Goal: Information Seeking & Learning: Learn about a topic

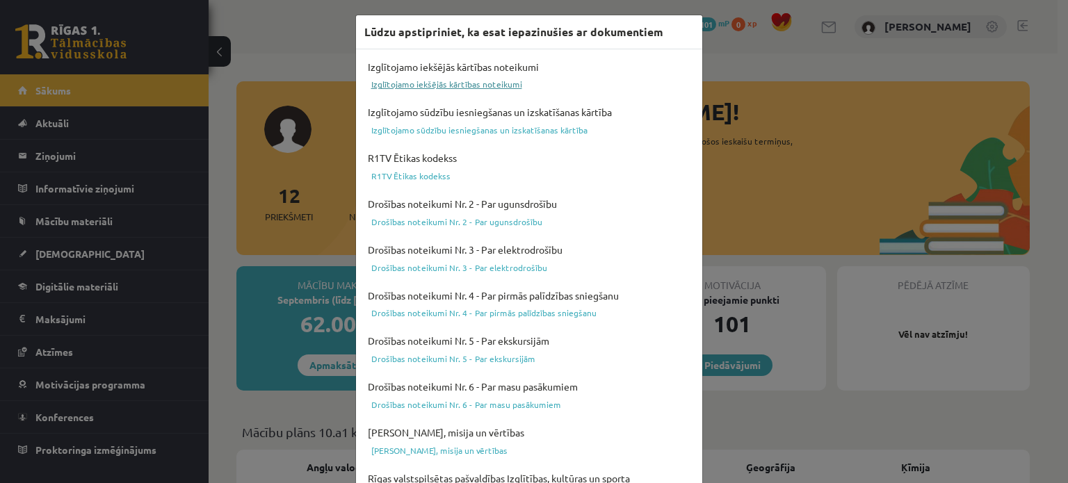
click at [440, 81] on link "Izglītojamo iekšējās kārtības noteikumi" at bounding box center [529, 84] width 330 height 17
click at [410, 176] on link "R1TV Ētikas kodekss" at bounding box center [529, 176] width 330 height 17
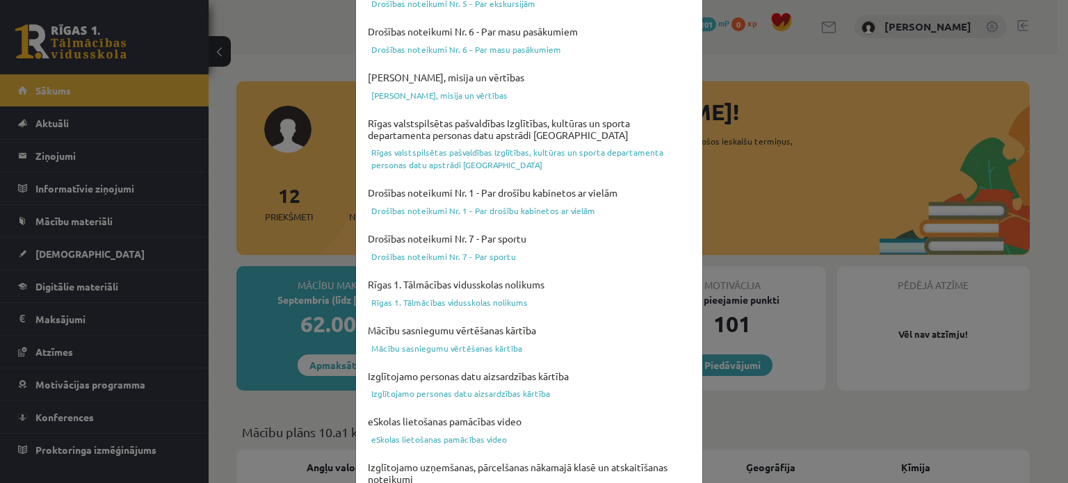
scroll to position [356, 0]
click at [471, 250] on link "Drošības noteikumi Nr. 7 - Par sportu" at bounding box center [529, 256] width 330 height 17
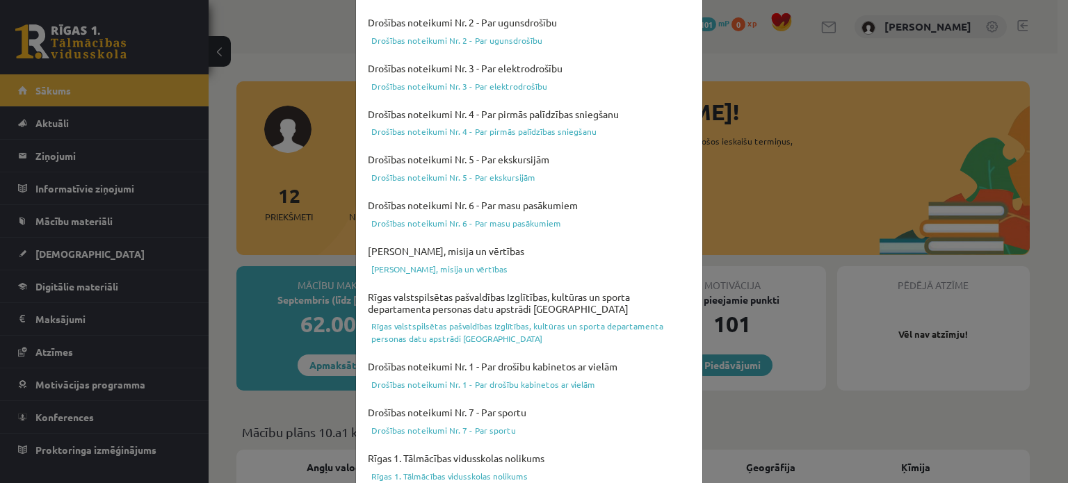
scroll to position [0, 0]
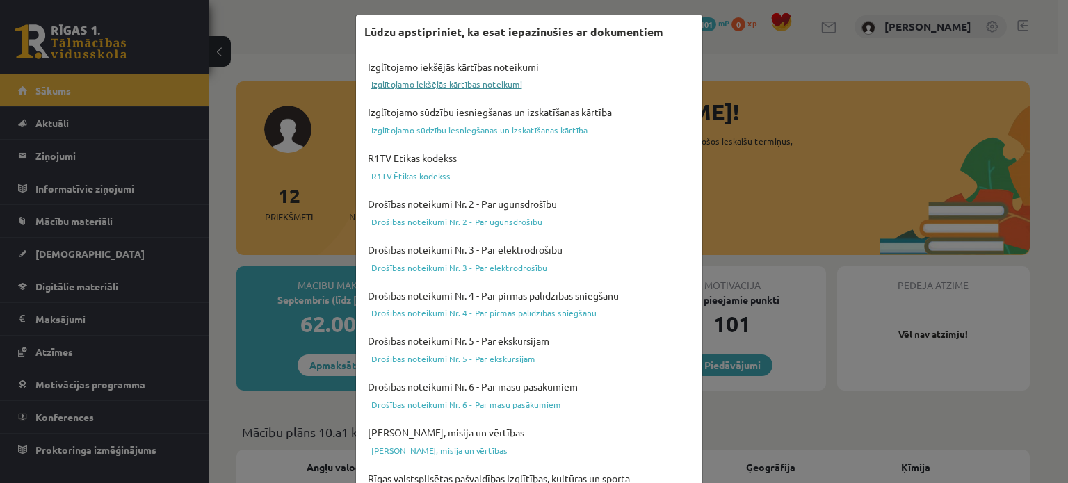
click at [452, 79] on link "Izglītojamo iekšējās kārtības noteikumi" at bounding box center [529, 84] width 330 height 17
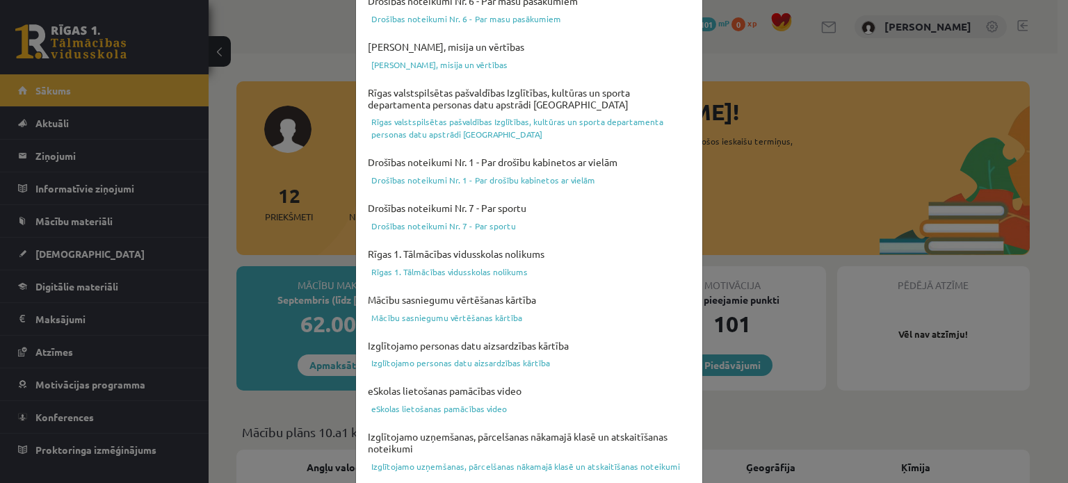
scroll to position [517, 0]
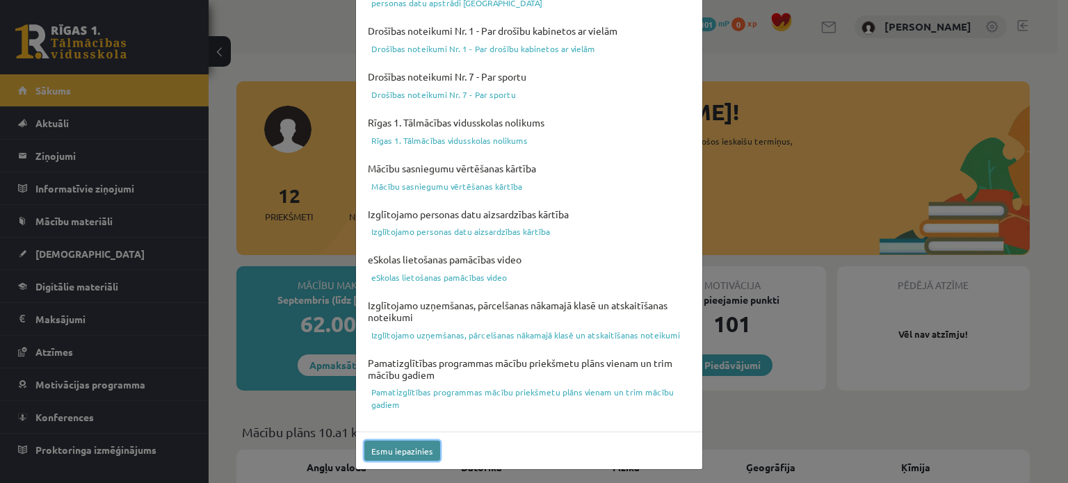
click at [389, 445] on button "Esmu iepazinies" at bounding box center [402, 451] width 76 height 20
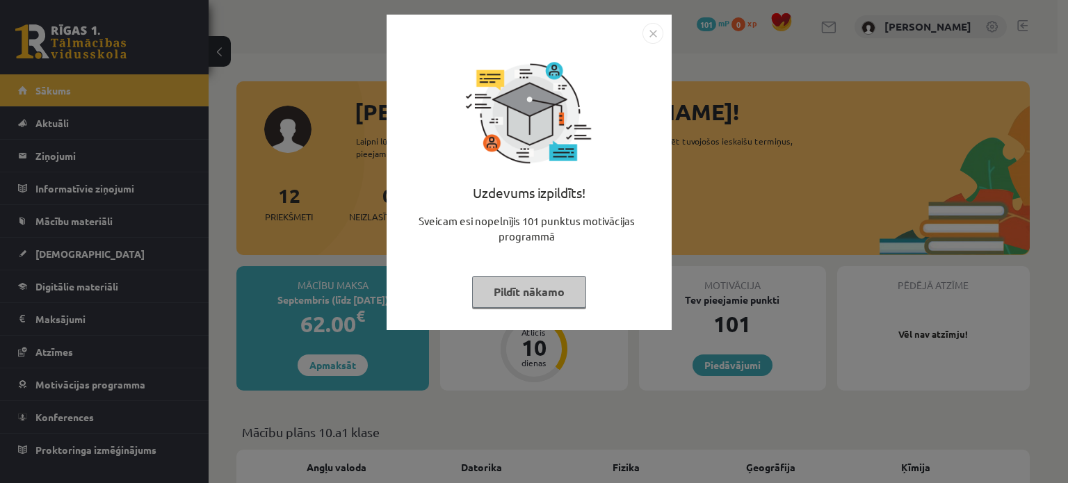
click at [495, 300] on button "Pildīt nākamo" at bounding box center [529, 292] width 114 height 32
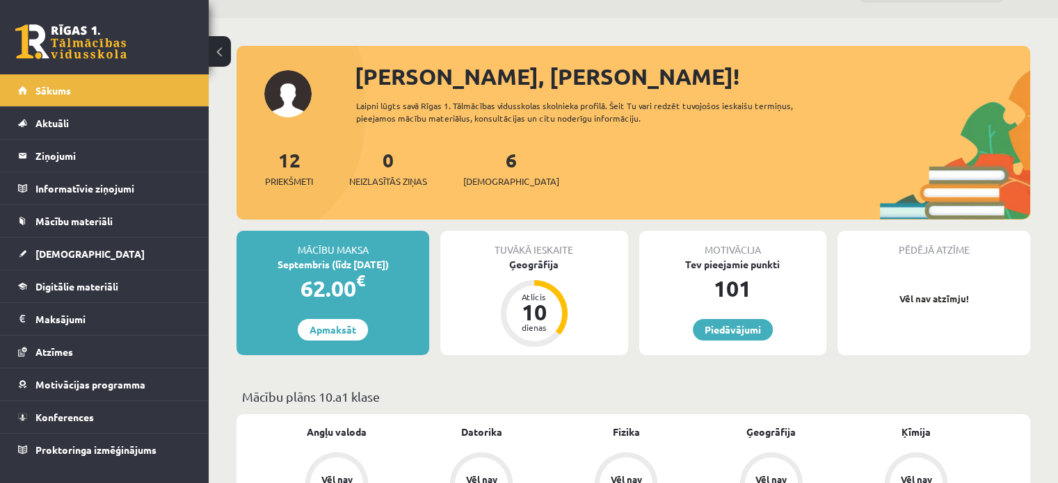
scroll to position [38, 0]
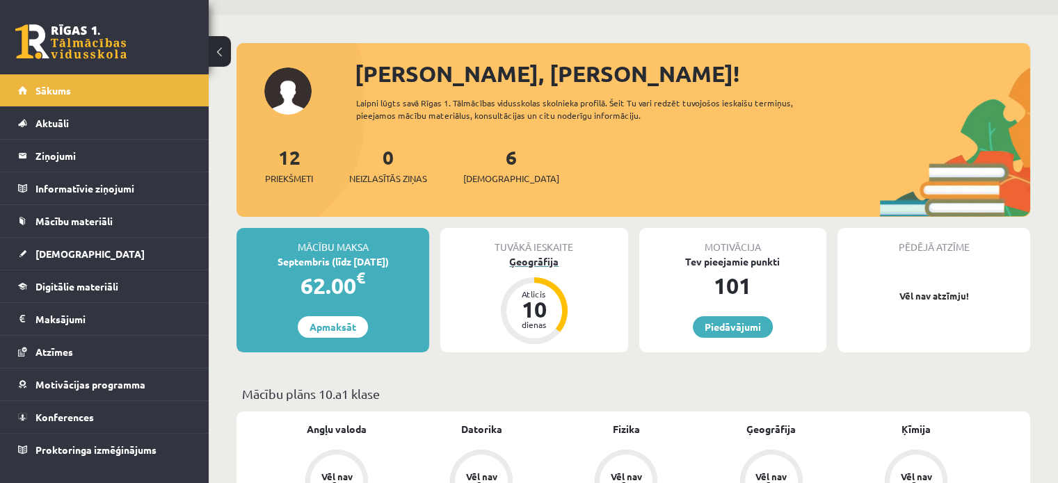
click at [528, 329] on div "Atlicis 10 dienas" at bounding box center [534, 311] width 56 height 56
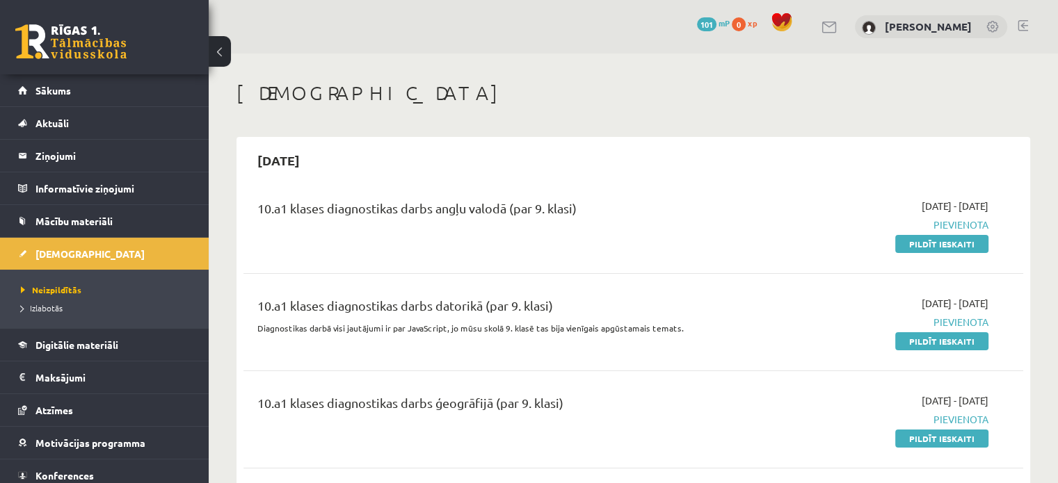
click at [225, 47] on button at bounding box center [220, 51] width 22 height 31
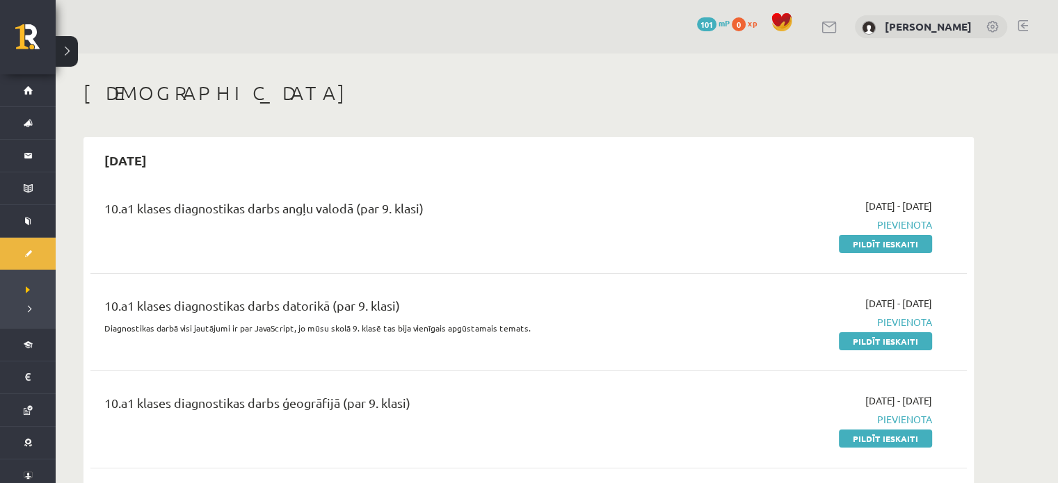
click at [60, 41] on button at bounding box center [67, 51] width 22 height 31
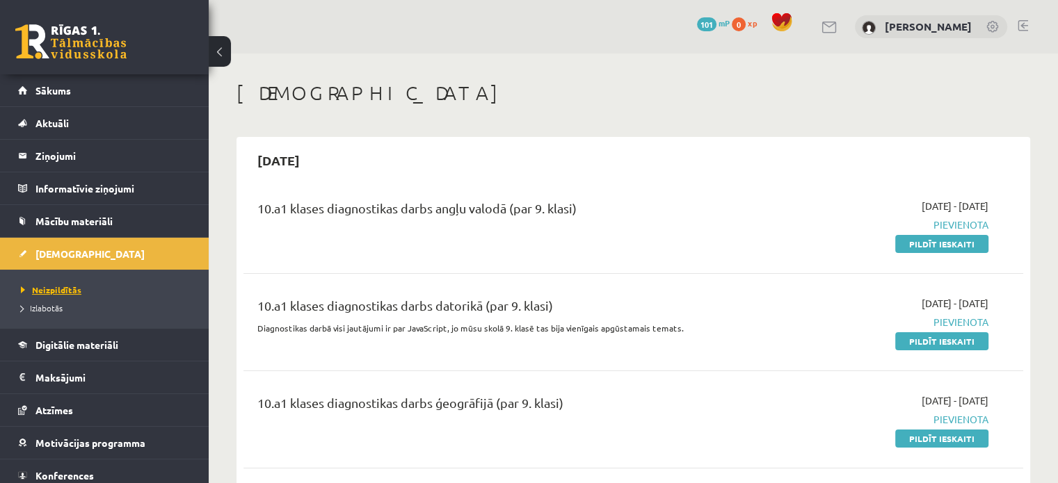
click at [40, 288] on span "Neizpildītās" at bounding box center [51, 289] width 60 height 11
click at [52, 227] on link "Mācību materiāli" at bounding box center [104, 221] width 173 height 32
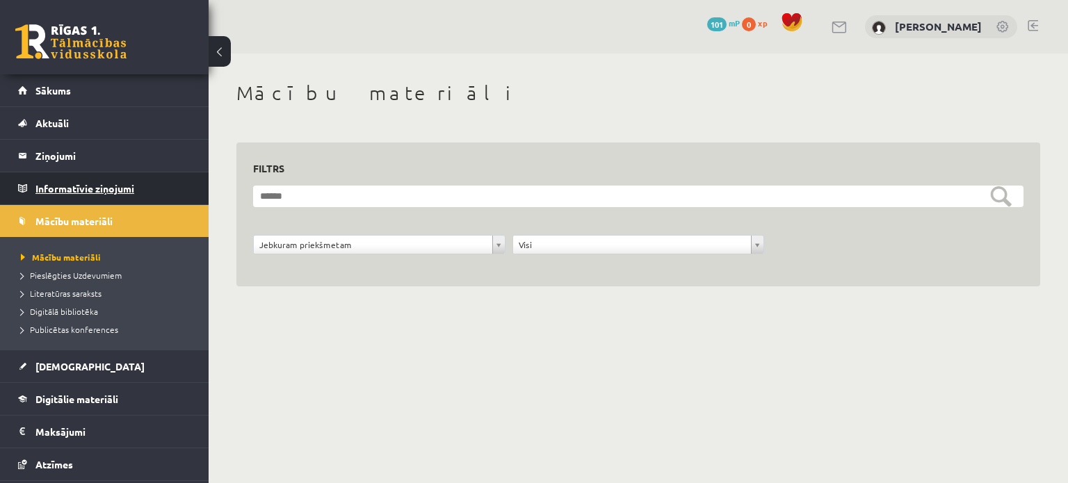
click at [104, 177] on legend "Informatīvie ziņojumi 0" at bounding box center [113, 188] width 156 height 32
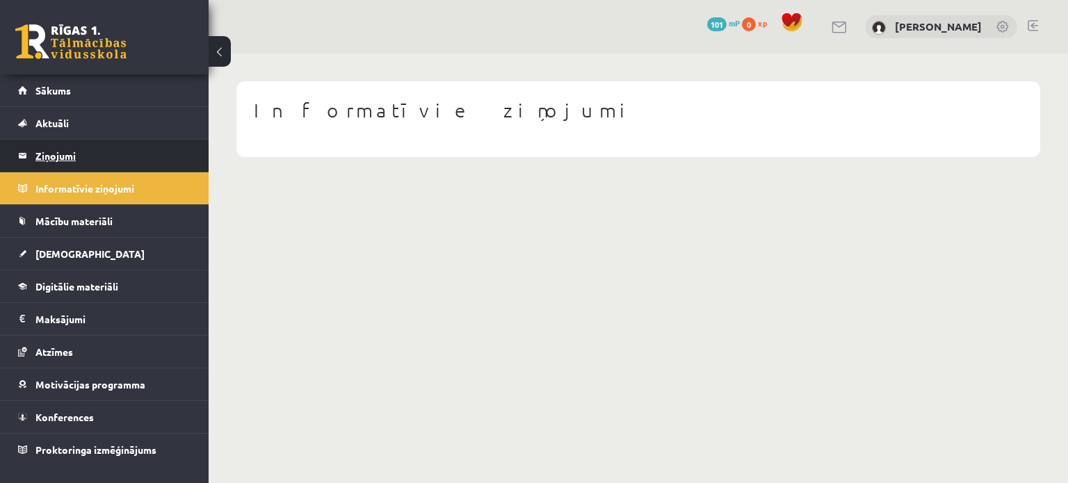
click at [99, 160] on legend "Ziņojumi 0" at bounding box center [113, 156] width 156 height 32
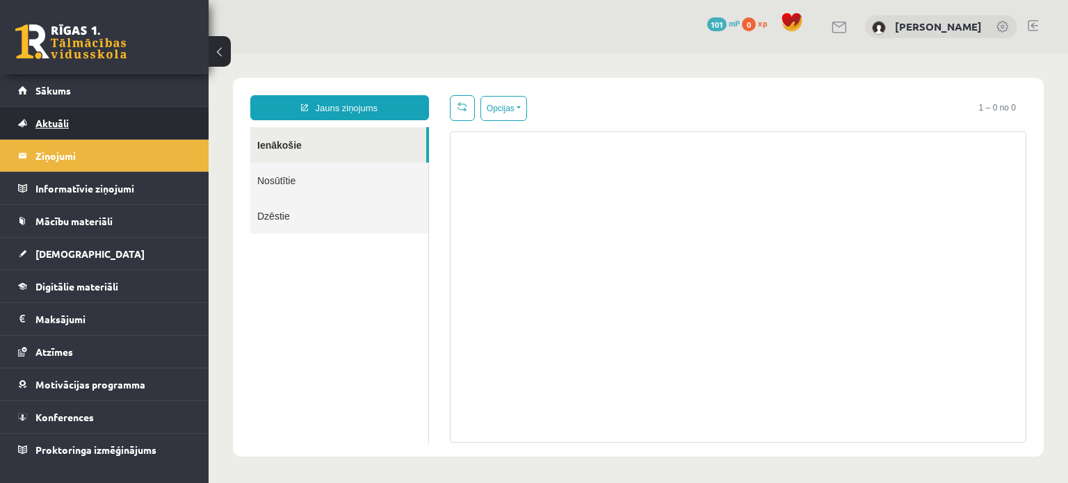
click at [99, 133] on link "Aktuāli" at bounding box center [104, 123] width 173 height 32
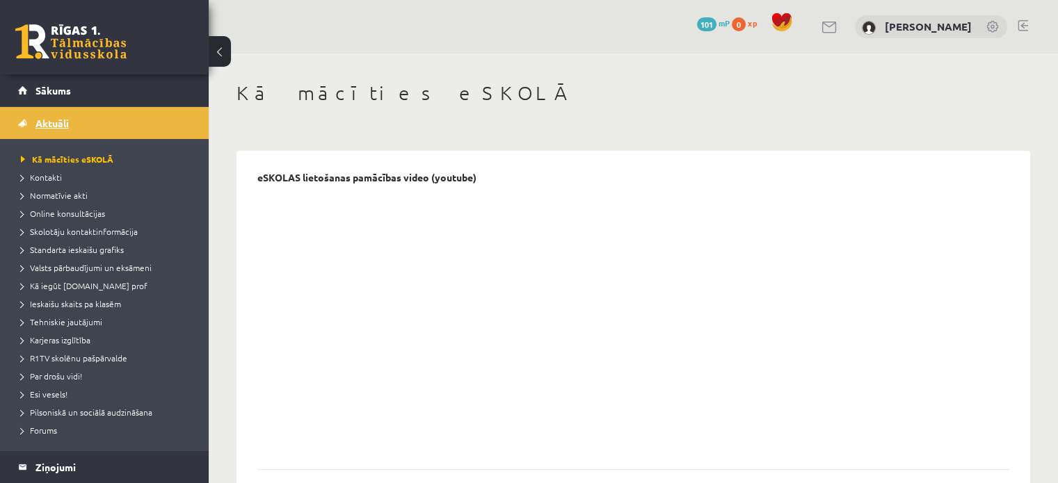
click at [86, 116] on link "Aktuāli" at bounding box center [104, 123] width 173 height 32
click at [64, 74] on div "0 Dāvanas 101 mP 0 xp" at bounding box center [104, 37] width 209 height 74
click at [64, 80] on link "Sākums" at bounding box center [104, 90] width 173 height 32
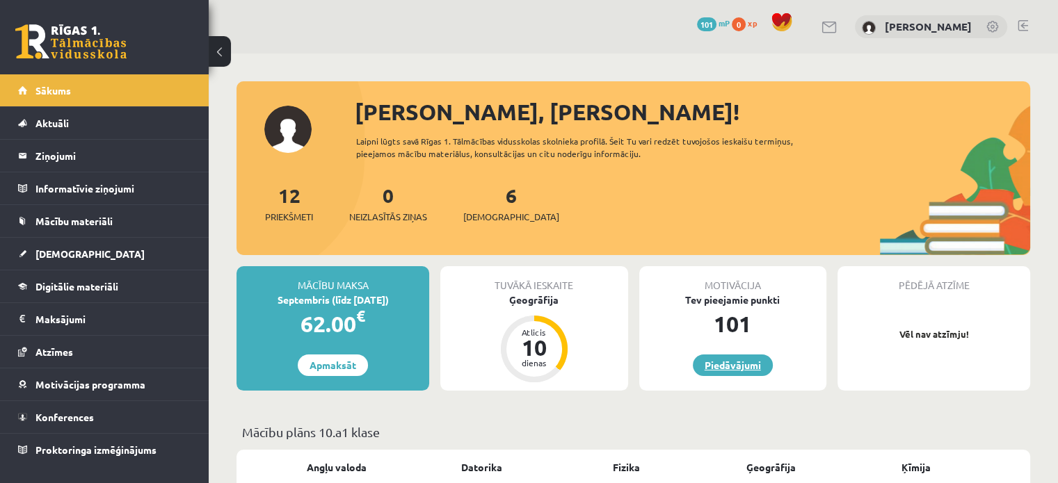
click at [745, 360] on link "Piedāvājumi" at bounding box center [733, 366] width 80 height 22
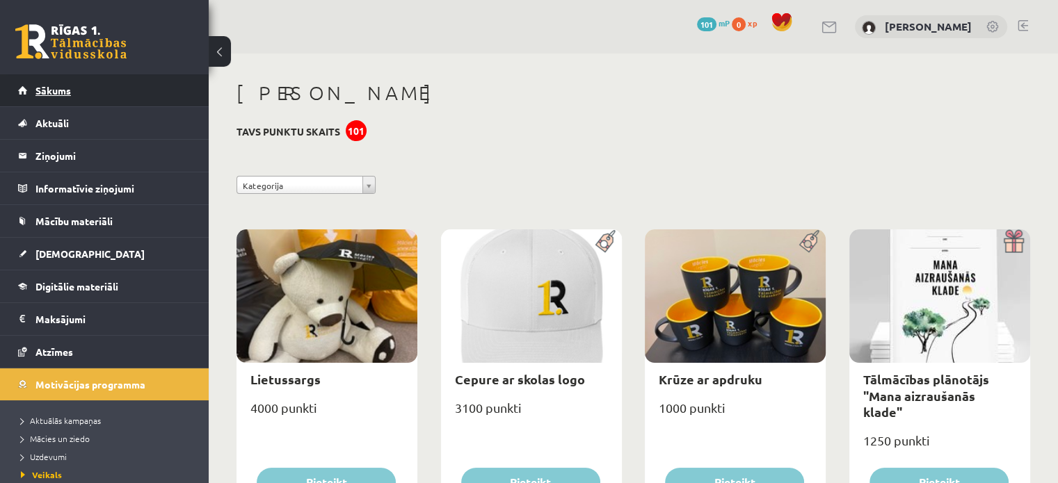
click at [122, 76] on link "Sākums" at bounding box center [104, 90] width 173 height 32
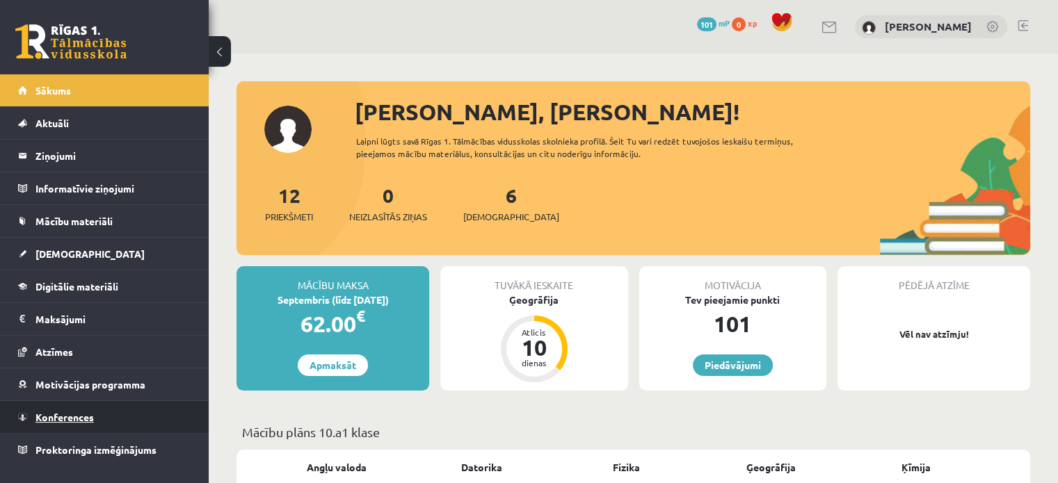
click at [75, 408] on link "Konferences" at bounding box center [104, 417] width 173 height 32
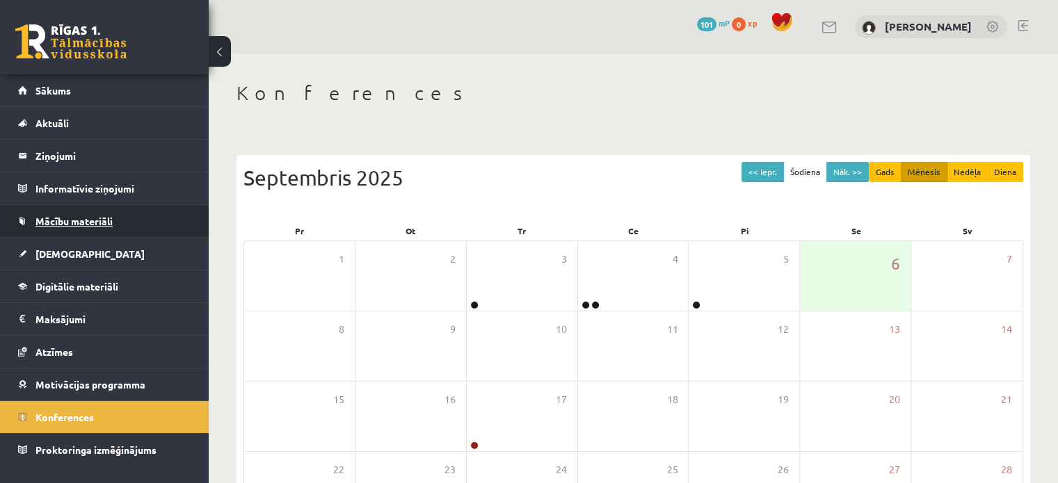
click at [103, 224] on span "Mācību materiāli" at bounding box center [73, 221] width 77 height 13
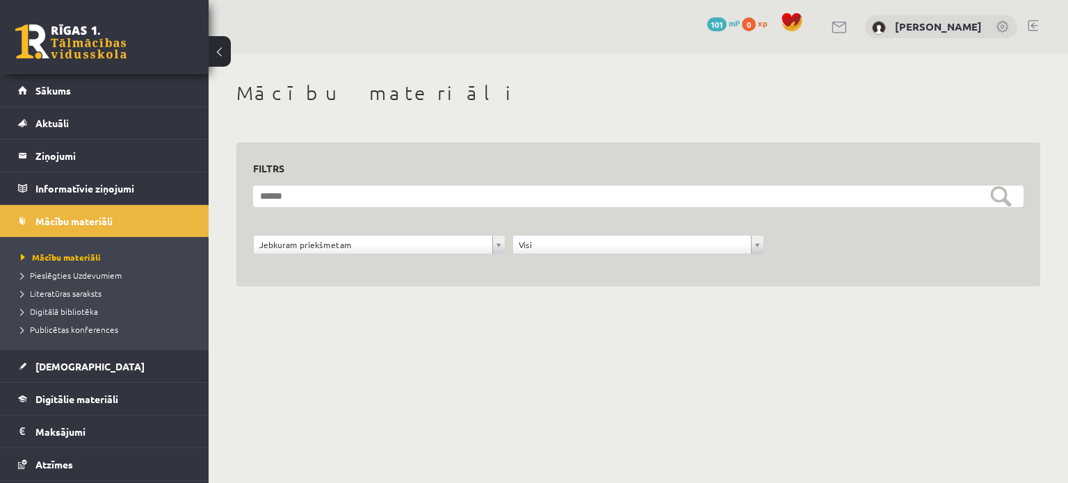
click at [398, 233] on form "**********" at bounding box center [638, 228] width 770 height 84
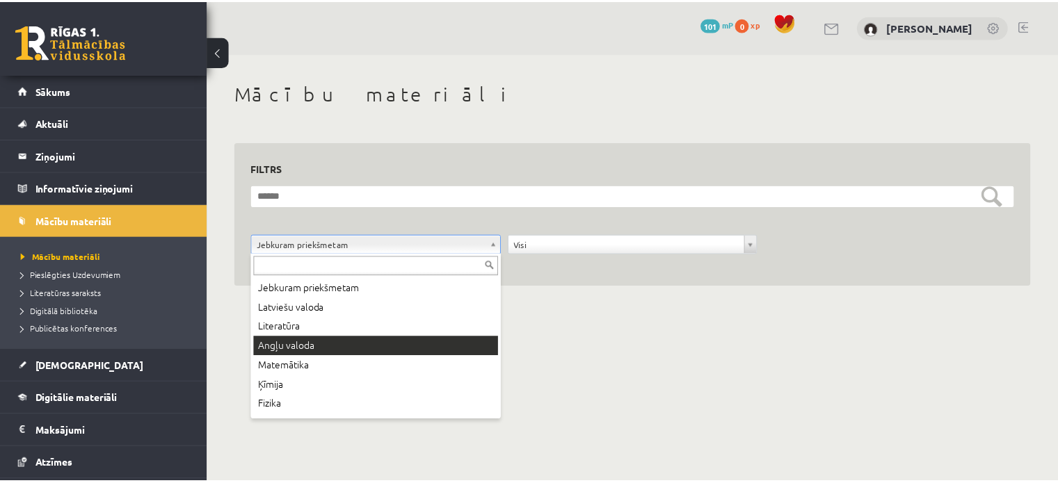
scroll to position [114, 0]
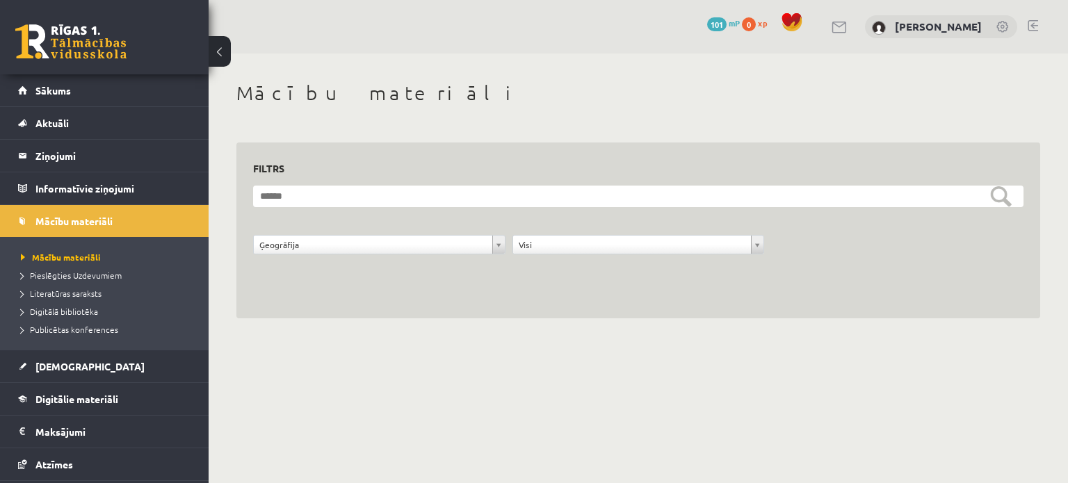
click at [556, 175] on h3 "Filtrs" at bounding box center [630, 168] width 754 height 19
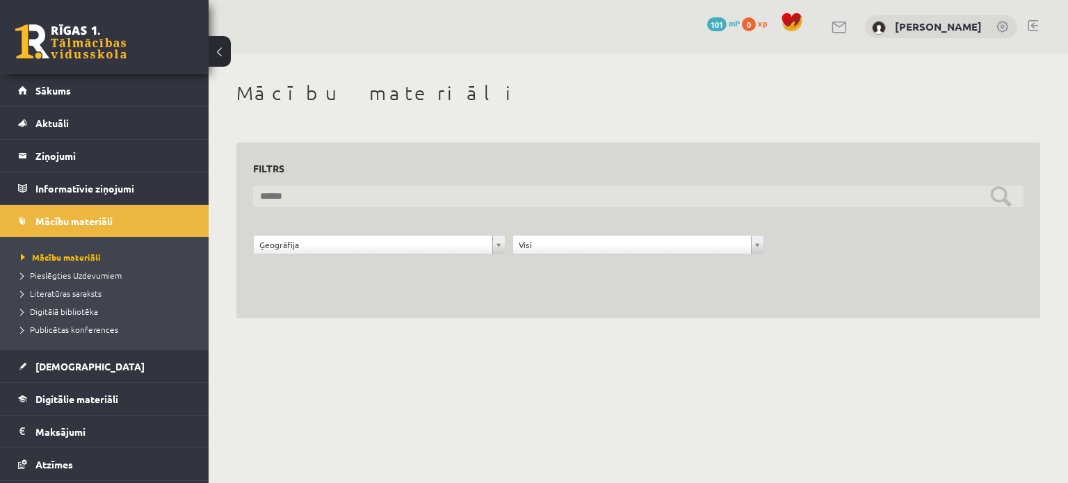
click at [651, 193] on input "text" at bounding box center [638, 197] width 770 height 22
type input "**********"
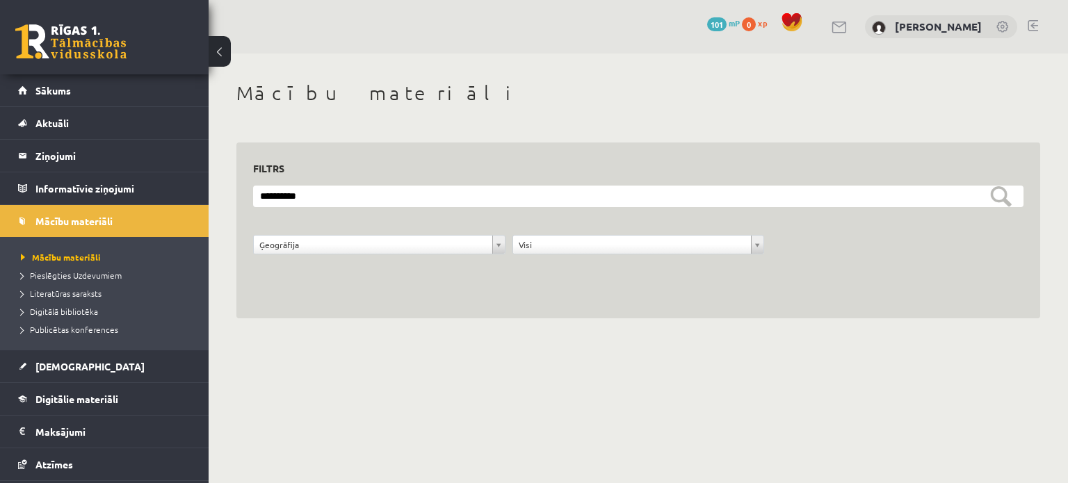
click at [778, 241] on div "**********" at bounding box center [638, 252] width 777 height 35
click at [70, 213] on link "Mācību materiāli" at bounding box center [104, 221] width 173 height 32
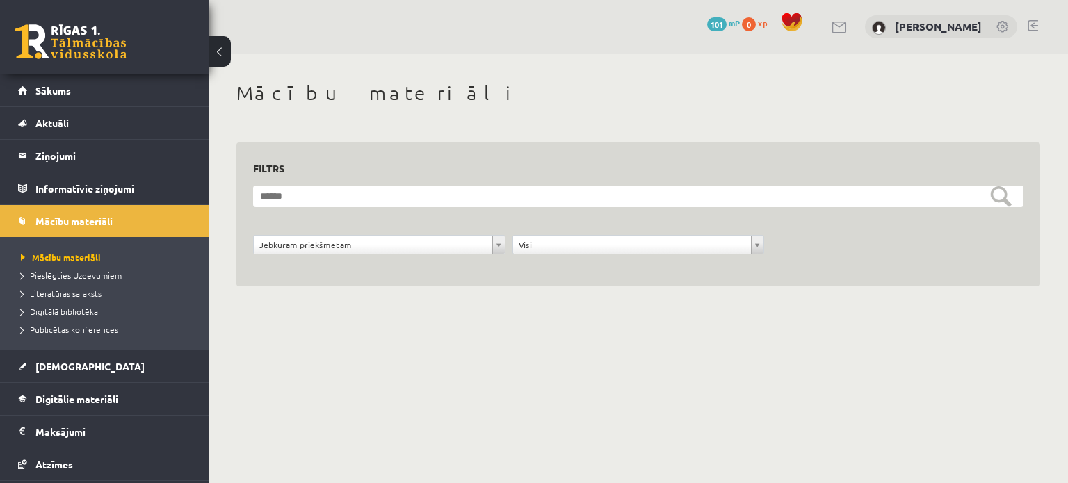
click at [74, 309] on span "Digitālā bibliotēka" at bounding box center [59, 311] width 77 height 11
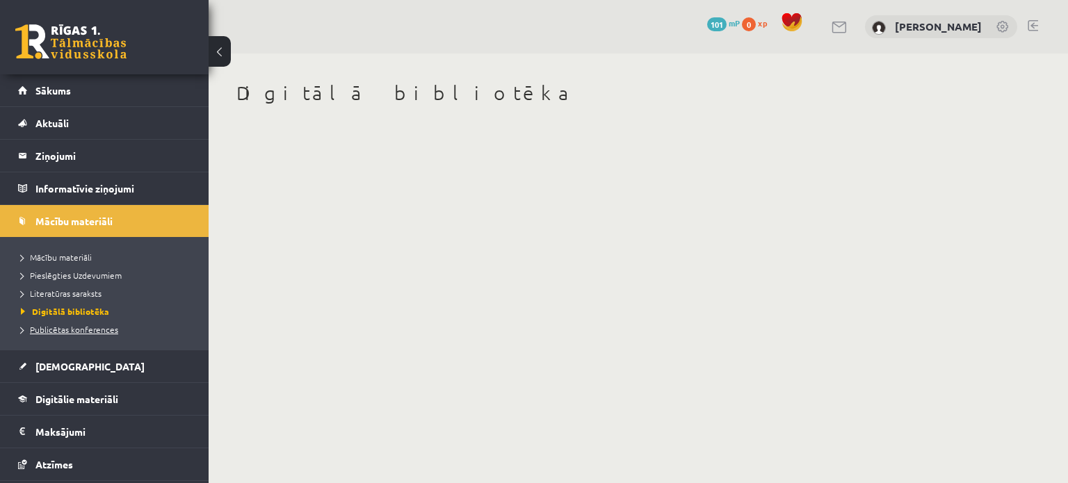
click at [78, 332] on span "Publicētas konferences" at bounding box center [69, 329] width 97 height 11
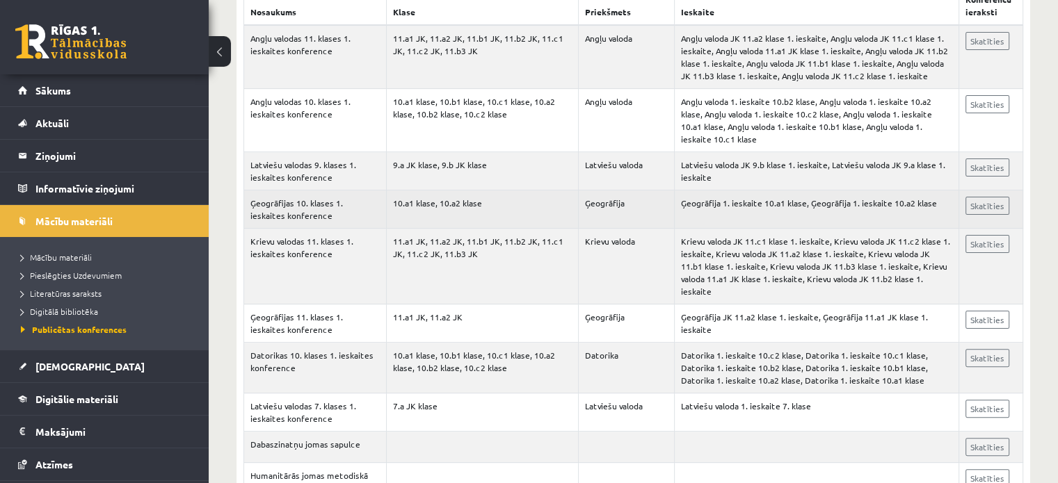
scroll to position [320, 0]
click at [994, 198] on link "Skatīties" at bounding box center [987, 205] width 44 height 18
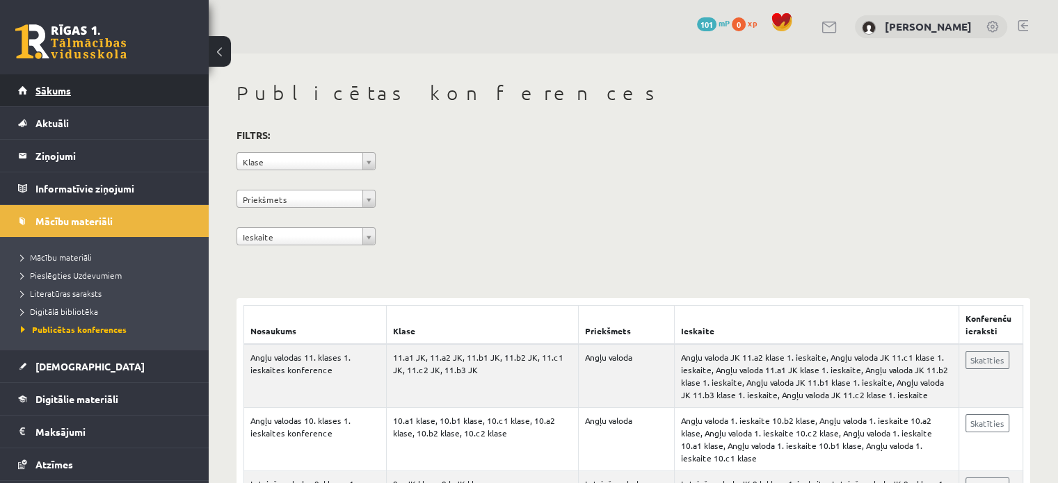
click at [62, 80] on link "Sākums" at bounding box center [104, 90] width 173 height 32
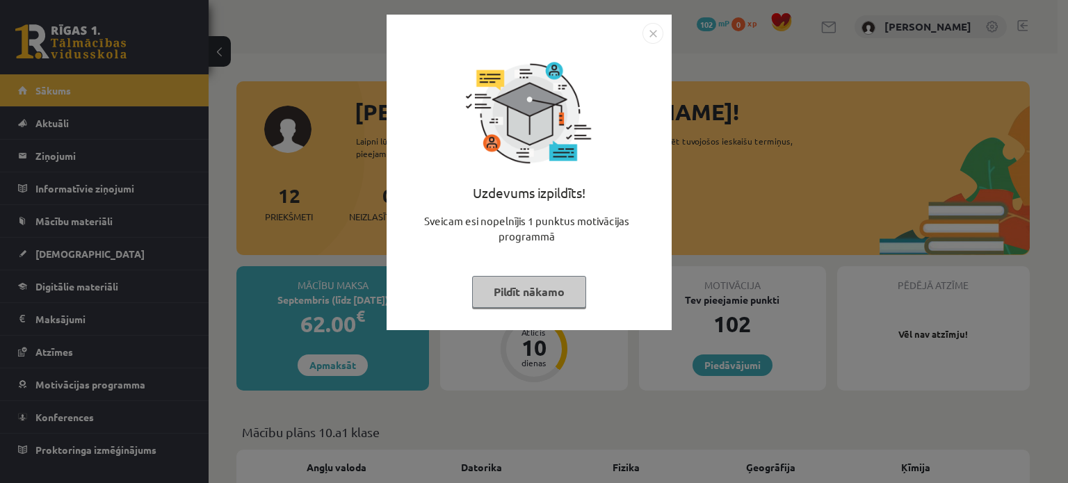
click at [494, 292] on button "Pildīt nākamo" at bounding box center [529, 292] width 114 height 32
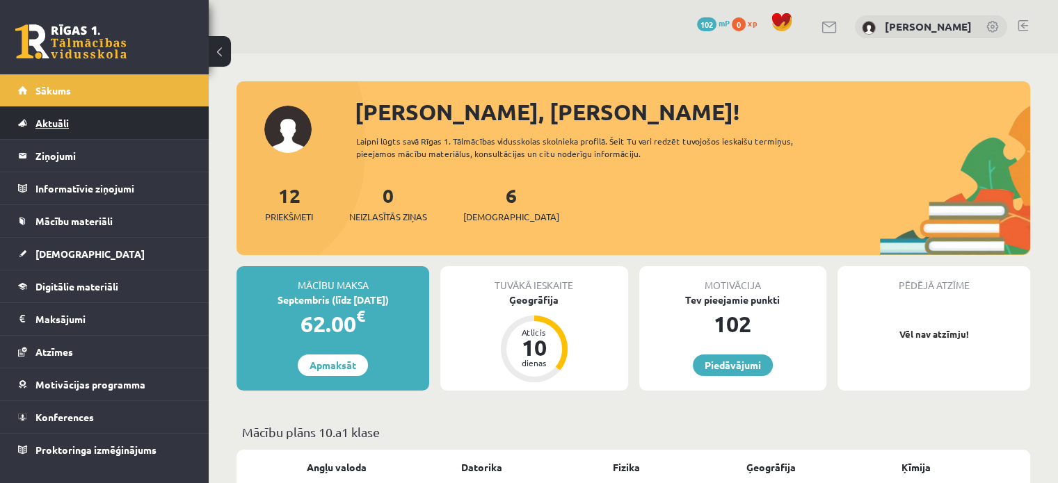
click at [48, 122] on span "Aktuāli" at bounding box center [51, 123] width 33 height 13
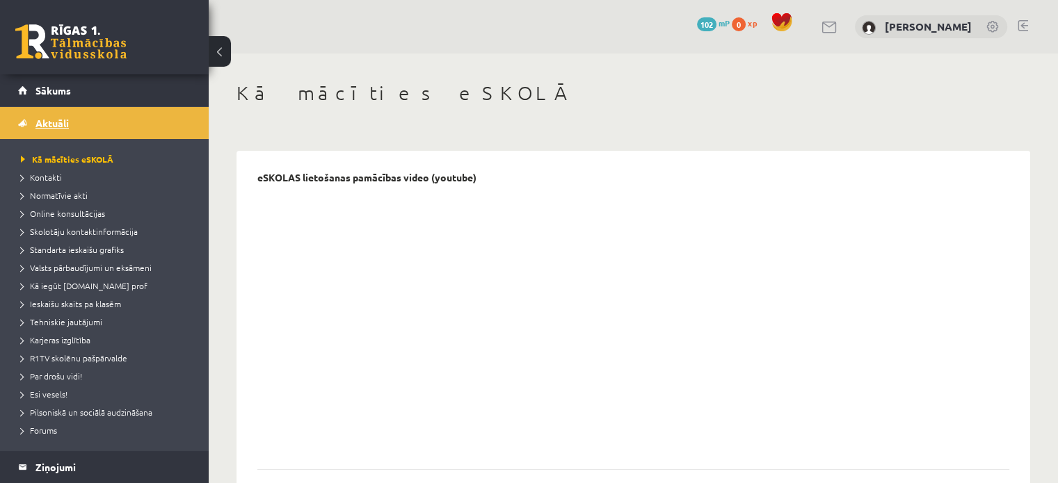
click at [33, 125] on link "Aktuāli" at bounding box center [104, 123] width 173 height 32
click at [72, 92] on link "Sākums" at bounding box center [104, 90] width 173 height 32
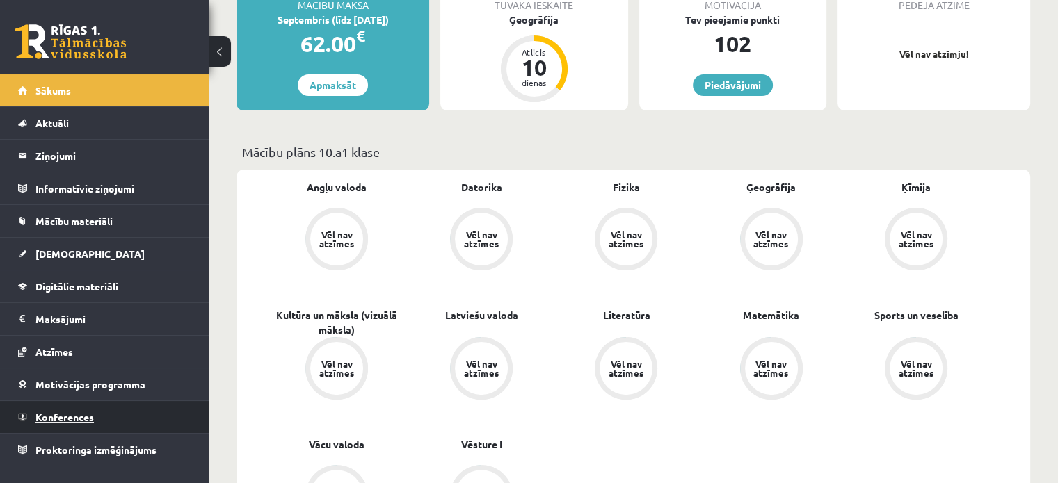
scroll to position [281, 0]
click at [103, 416] on link "Konferences" at bounding box center [104, 417] width 173 height 32
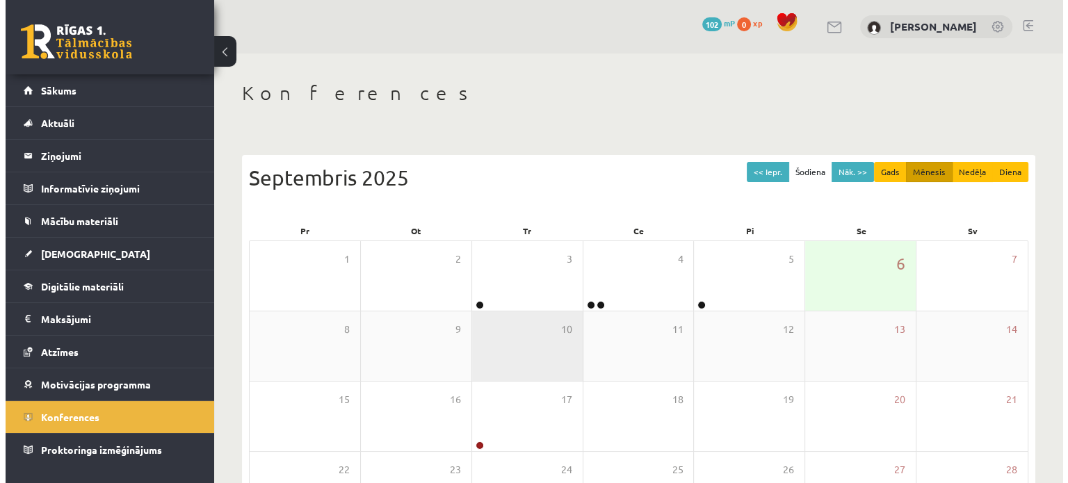
scroll to position [180, 0]
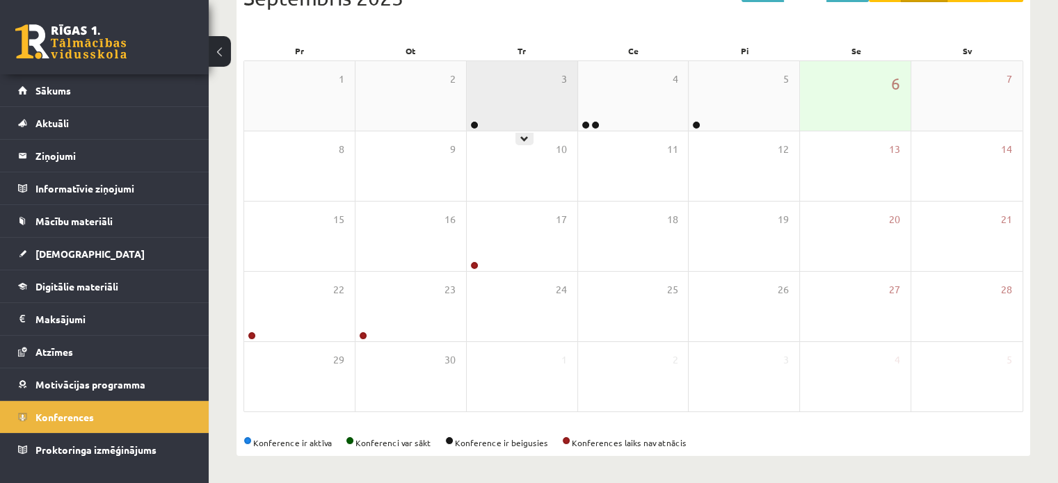
click at [511, 99] on div "3" at bounding box center [522, 96] width 111 height 70
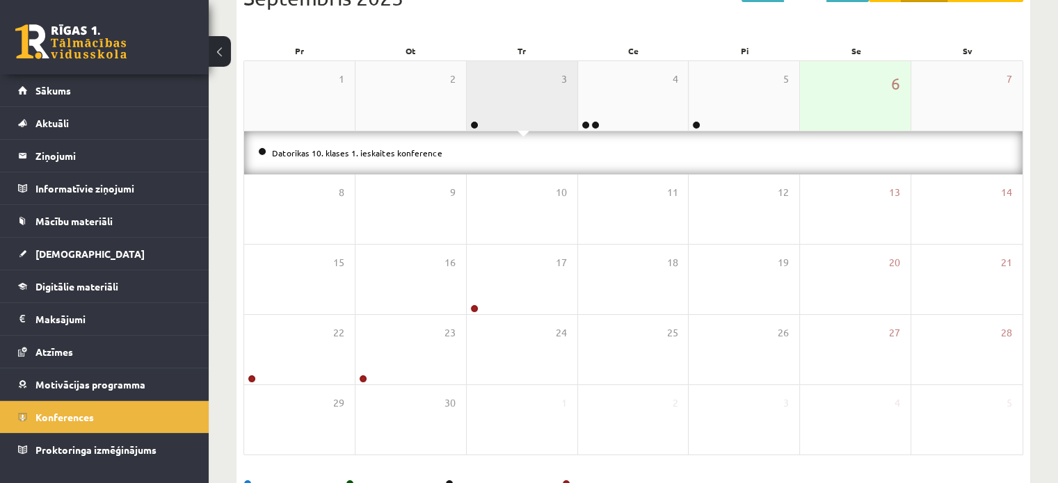
click at [511, 99] on div "3" at bounding box center [522, 96] width 111 height 70
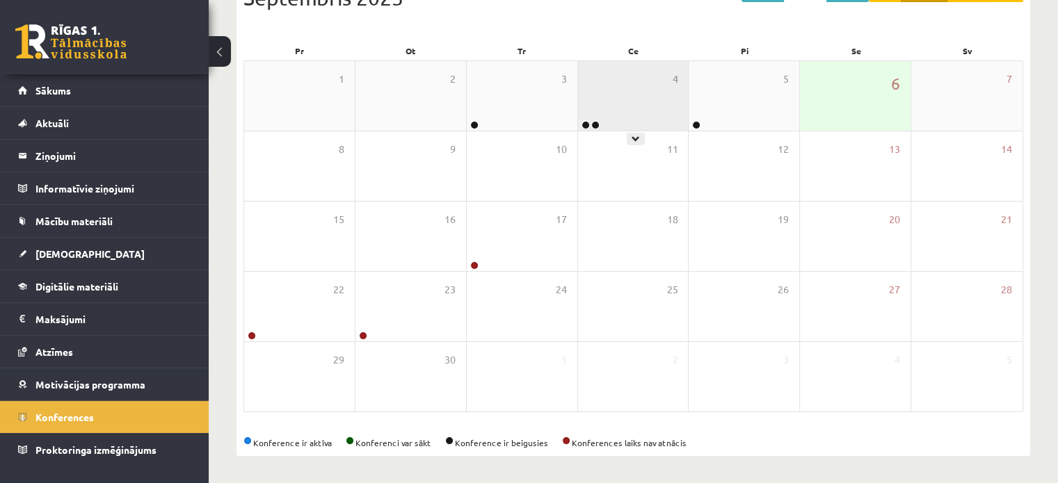
click at [610, 97] on div "4" at bounding box center [633, 96] width 111 height 70
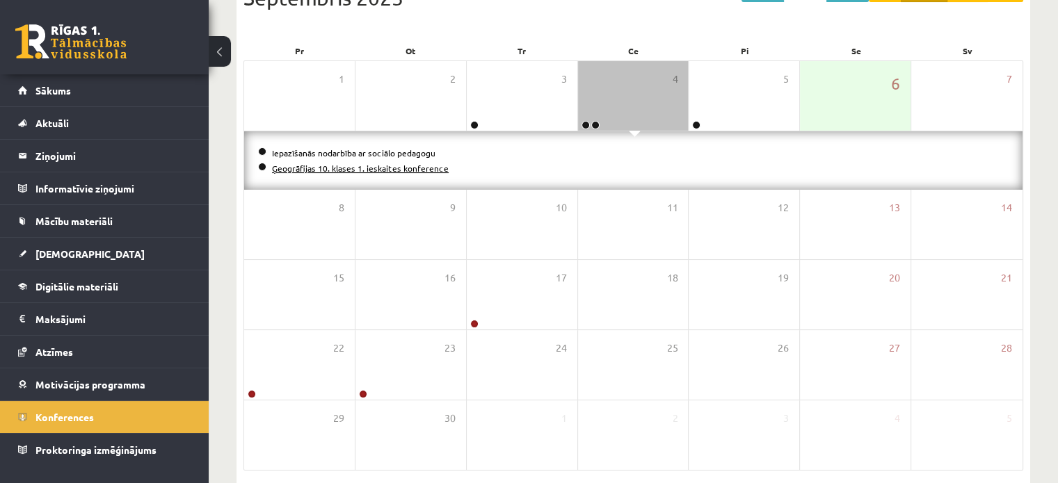
click at [403, 170] on link "Ģeogrāfijas 10. klases 1. ieskaites konference" at bounding box center [360, 168] width 177 height 11
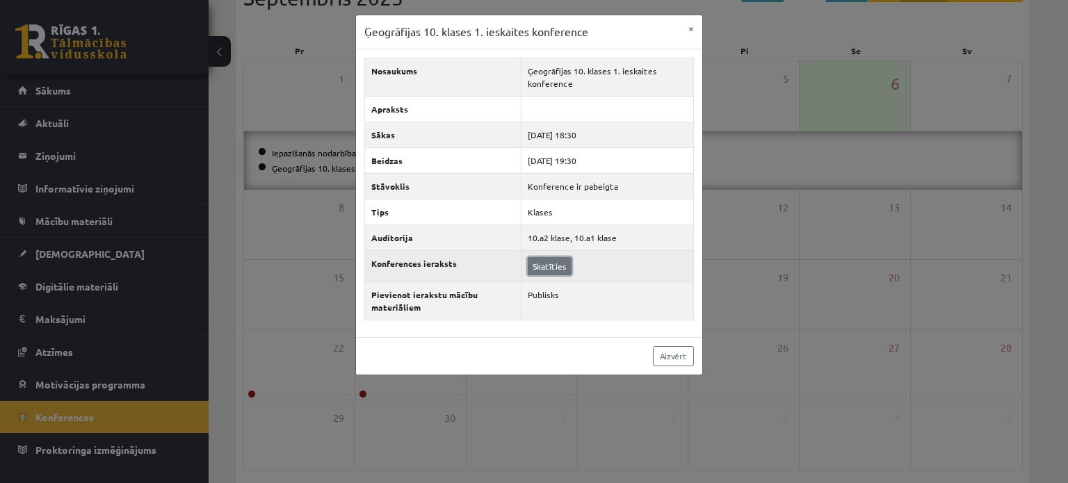
click at [533, 264] on link "Skatīties" at bounding box center [550, 266] width 44 height 18
